Goal: Task Accomplishment & Management: Use online tool/utility

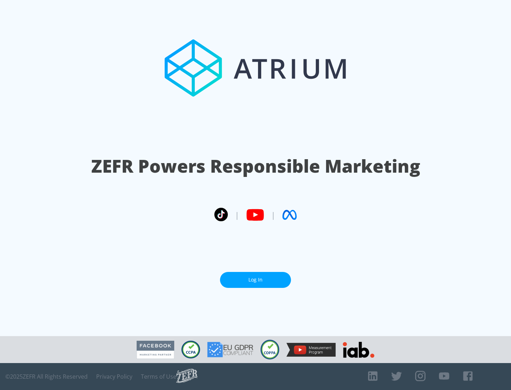
click at [255, 280] on link "Log In" at bounding box center [255, 280] width 71 height 16
